Goal: Task Accomplishment & Management: Manage account settings

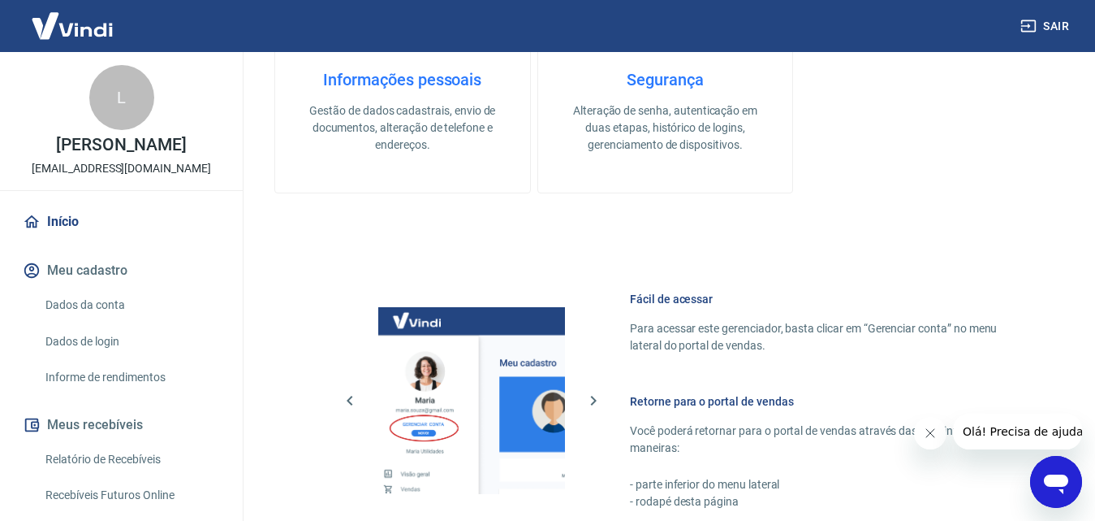
scroll to position [731, 0]
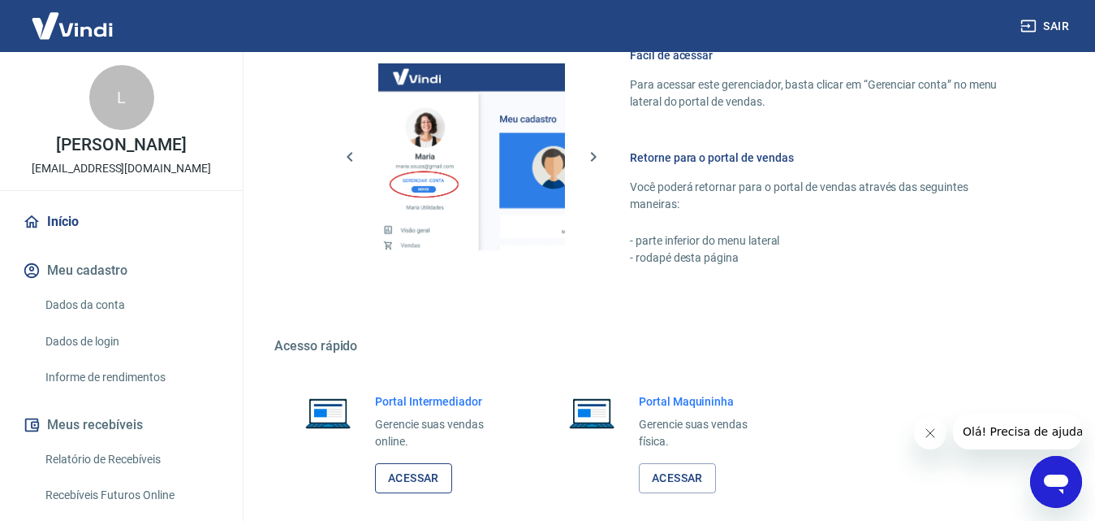
click at [434, 470] on link "Acessar" at bounding box center [413, 478] width 77 height 30
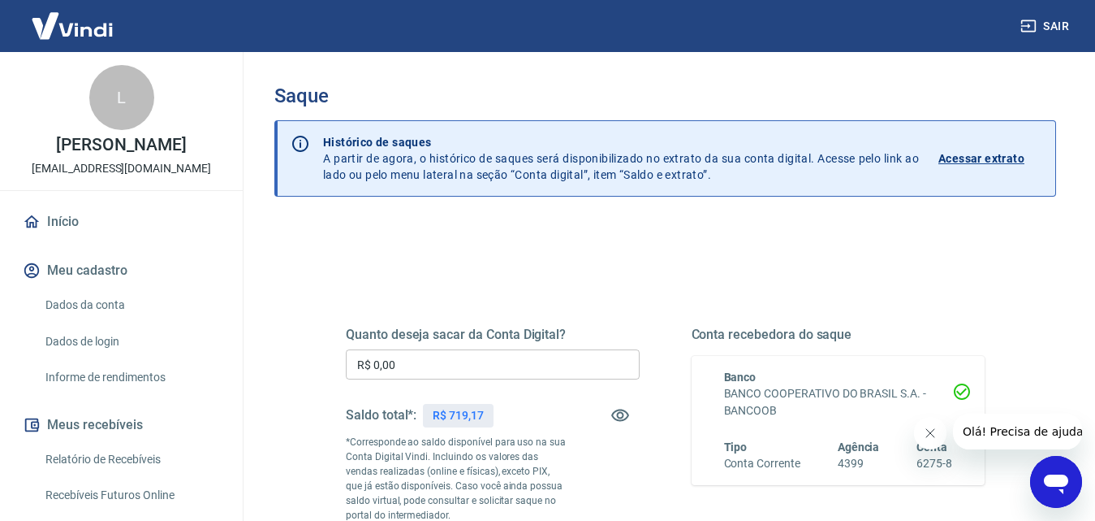
click at [462, 368] on input "R$ 0,00" at bounding box center [493, 364] width 294 height 30
type input "R$ 0,00"
click at [499, 357] on input "R$ 0,00" at bounding box center [493, 364] width 294 height 30
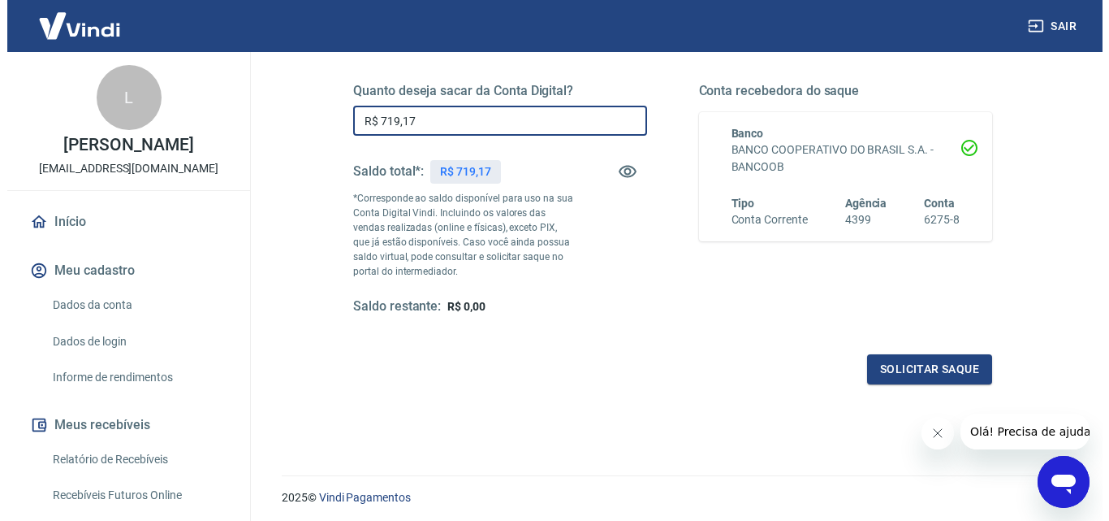
scroll to position [297, 0]
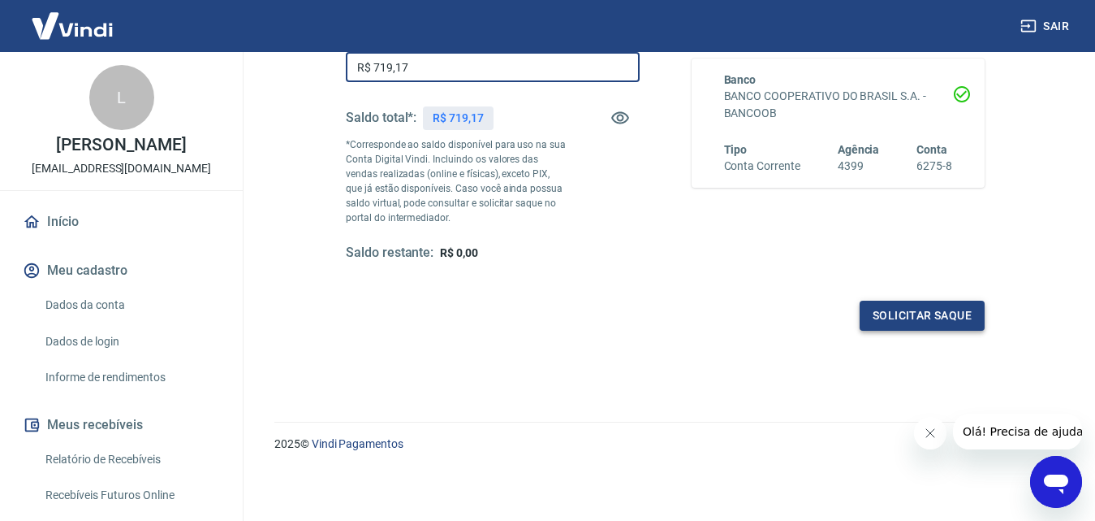
type input "R$ 719,17"
click at [922, 312] on button "Solicitar saque" at bounding box center [922, 315] width 125 height 30
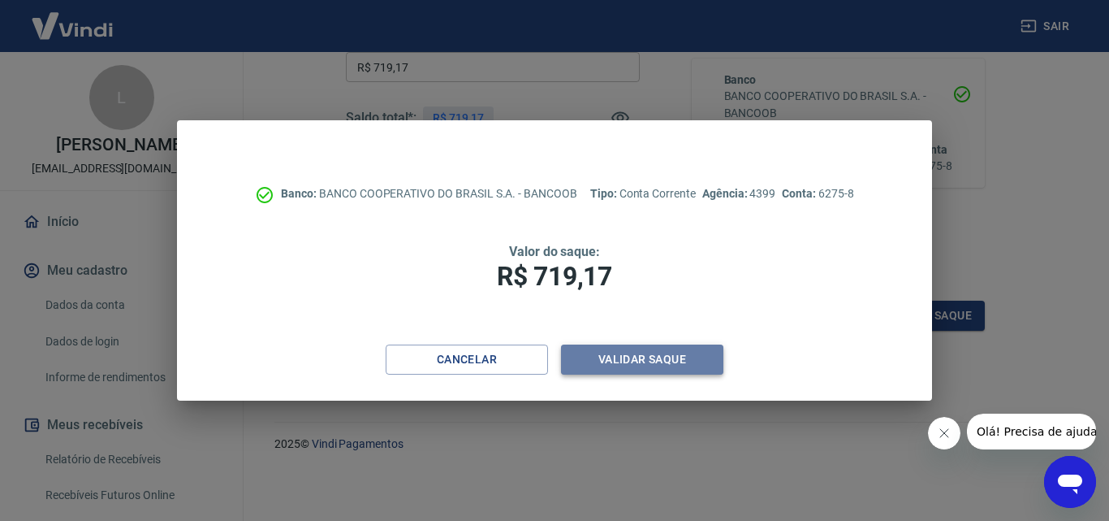
click at [628, 371] on button "Validar saque" at bounding box center [642, 359] width 162 height 30
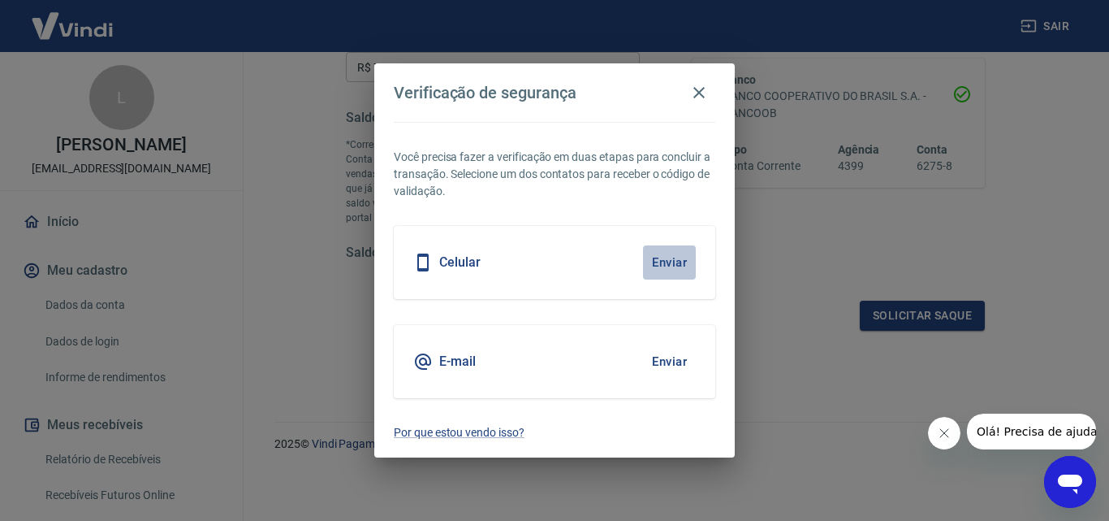
click at [651, 260] on button "Enviar" at bounding box center [669, 262] width 53 height 34
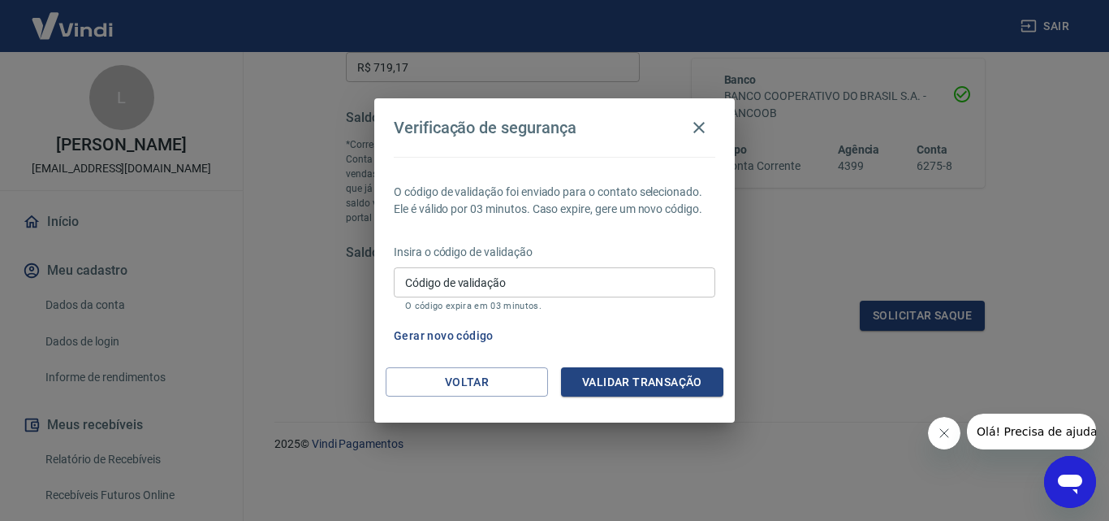
click at [455, 279] on input "Código de validação" at bounding box center [555, 282] width 322 height 30
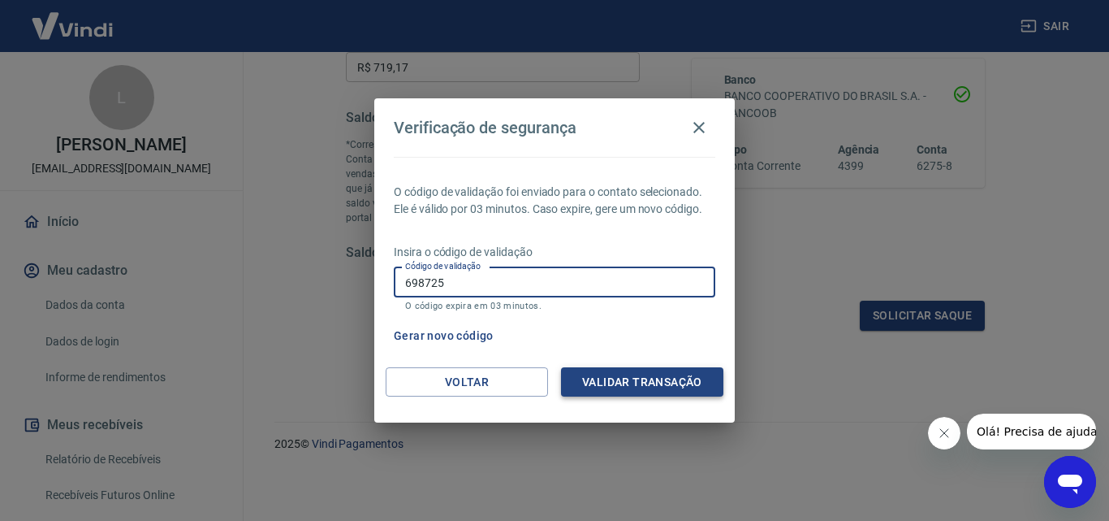
type input "698725"
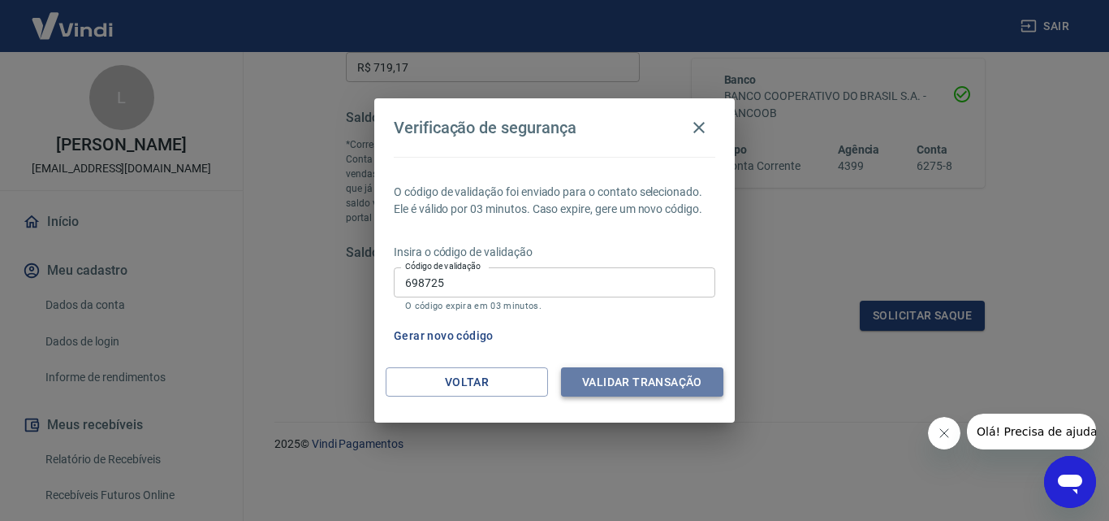
click at [702, 393] on button "Validar transação" at bounding box center [642, 382] width 162 height 30
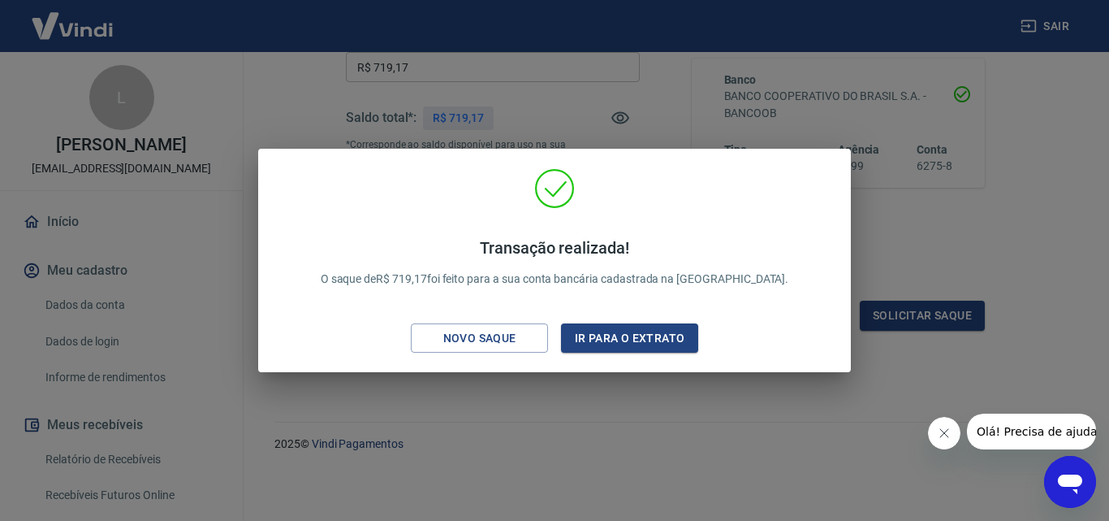
click at [662, 427] on div "Transação realizada! O saque de R$ 719,17 foi feito para a sua conta bancária c…" at bounding box center [554, 260] width 1109 height 521
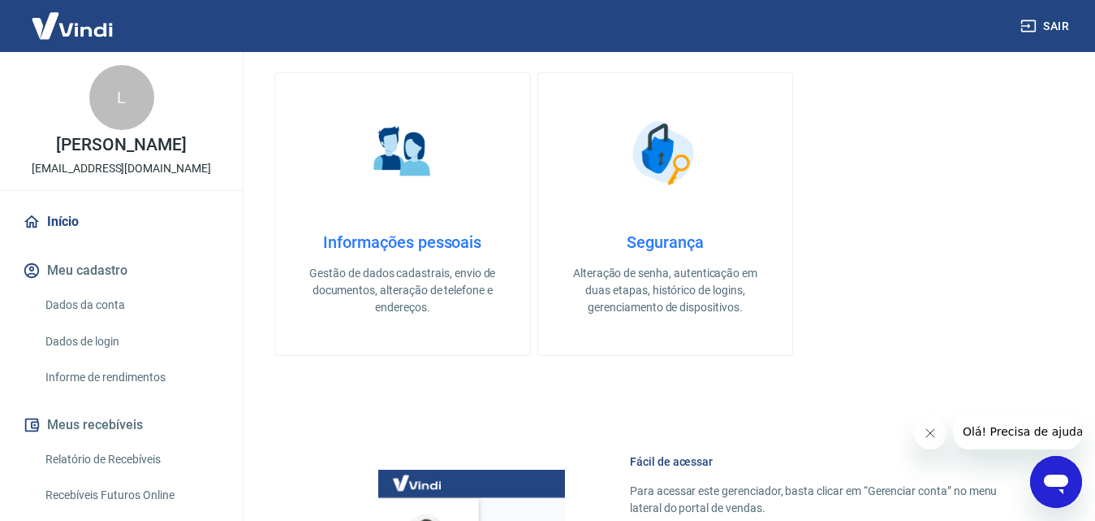
scroll to position [812, 0]
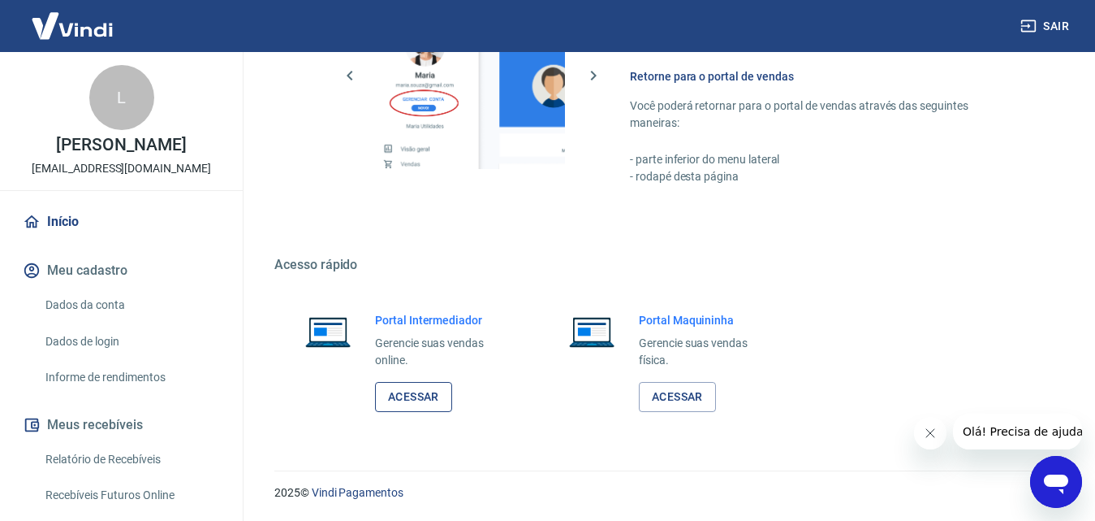
click at [427, 380] on div "Portal Intermediador Gerencie suas vendas online. Acessar" at bounding box center [442, 362] width 134 height 100
click at [421, 395] on link "Acessar" at bounding box center [413, 397] width 77 height 30
